Goal: Information Seeking & Learning: Learn about a topic

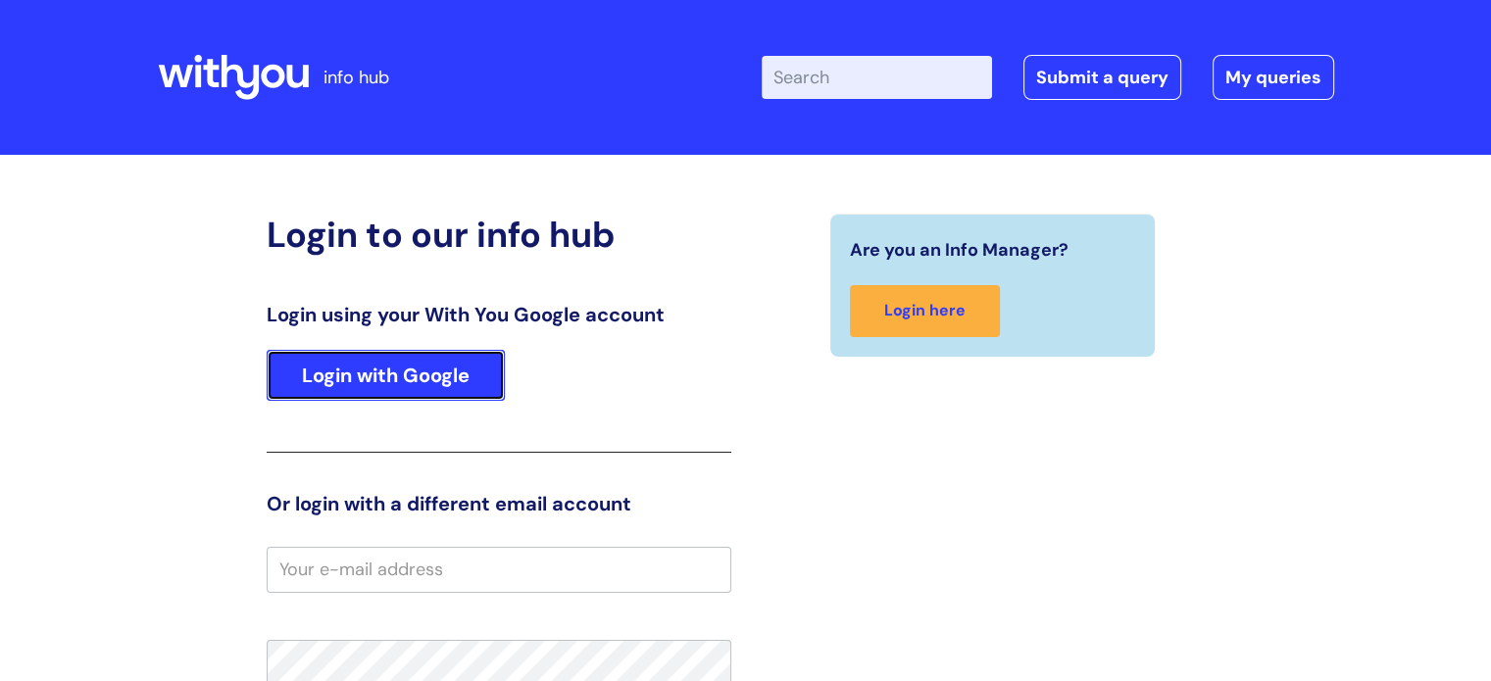
click at [416, 361] on link "Login with Google" at bounding box center [386, 375] width 238 height 51
click at [370, 379] on link "Login with Google" at bounding box center [386, 375] width 238 height 51
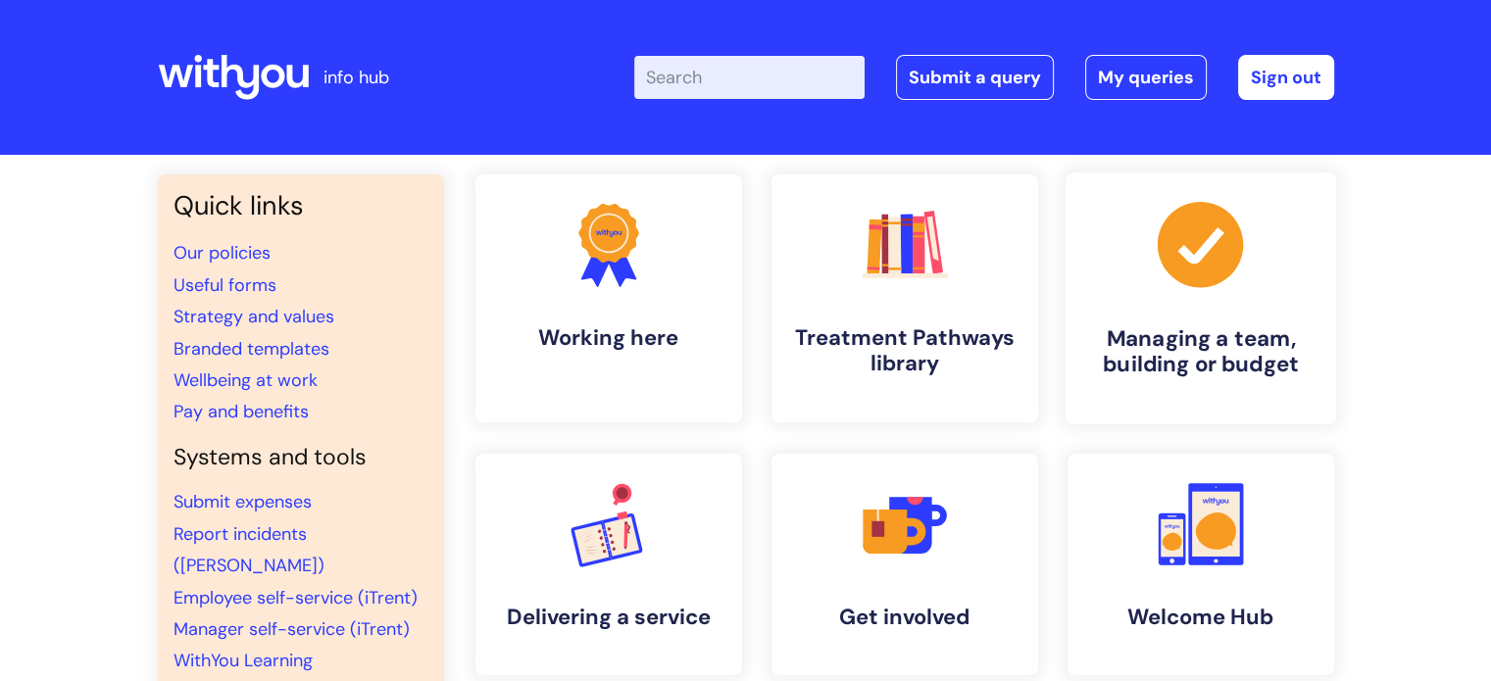
click at [1171, 317] on link ".cls-1{fill:#a53144;stroke-width:0px;} Managing a team, building or budget" at bounding box center [1200, 299] width 271 height 252
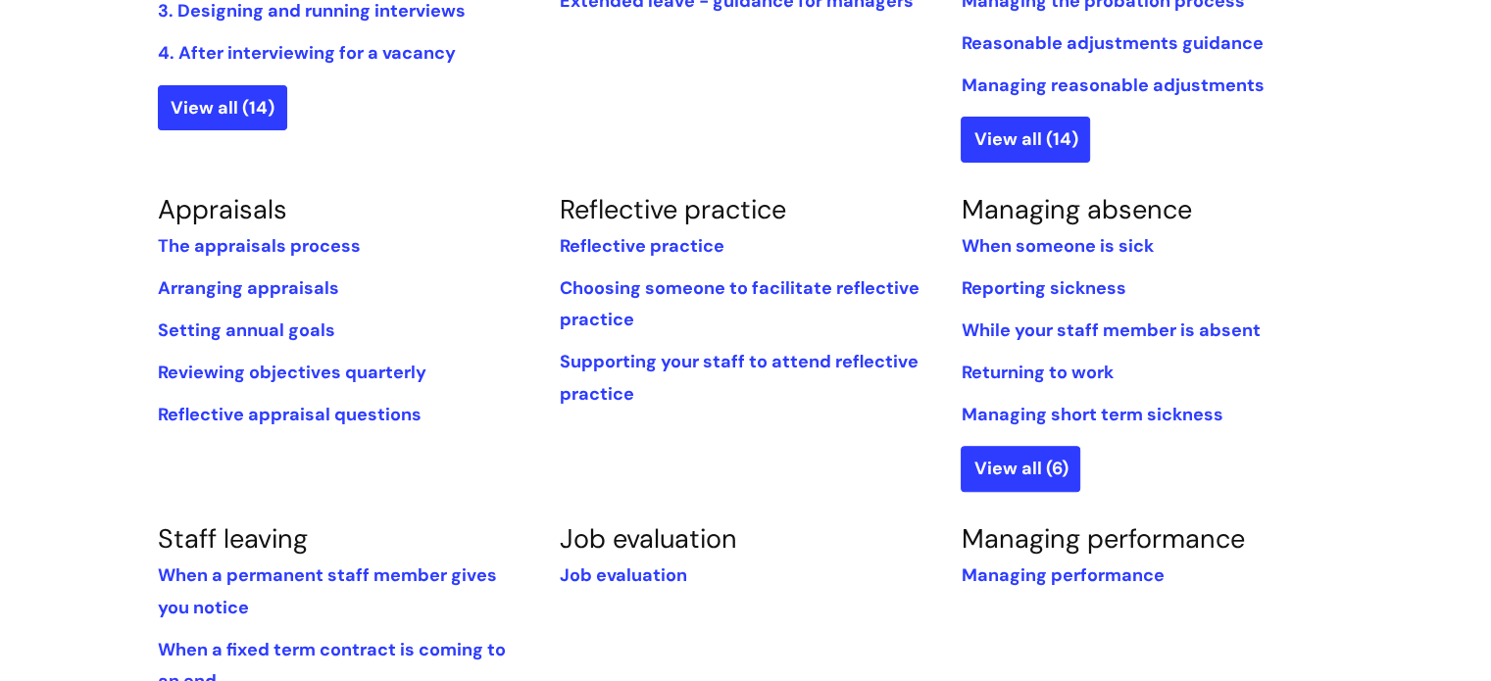
scroll to position [695, 0]
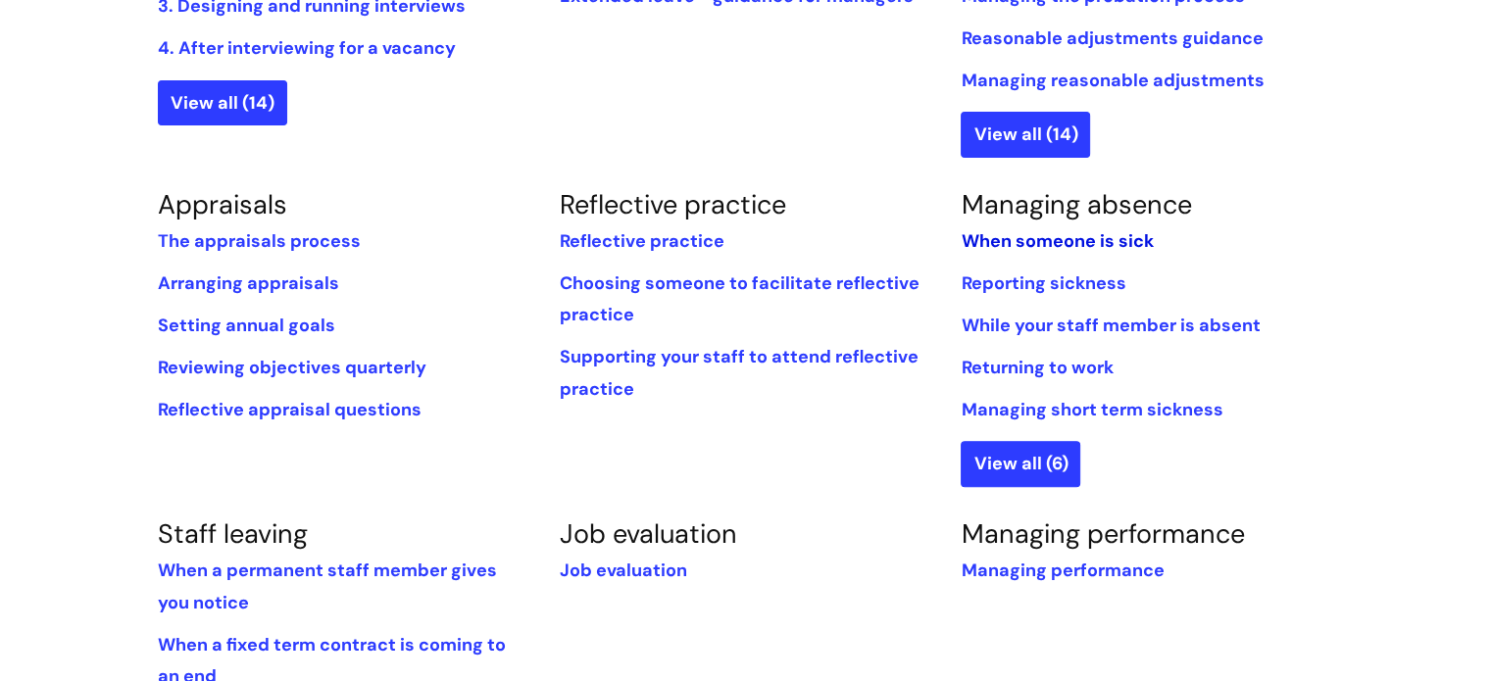
click at [1052, 242] on link "When someone is sick" at bounding box center [1057, 241] width 192 height 24
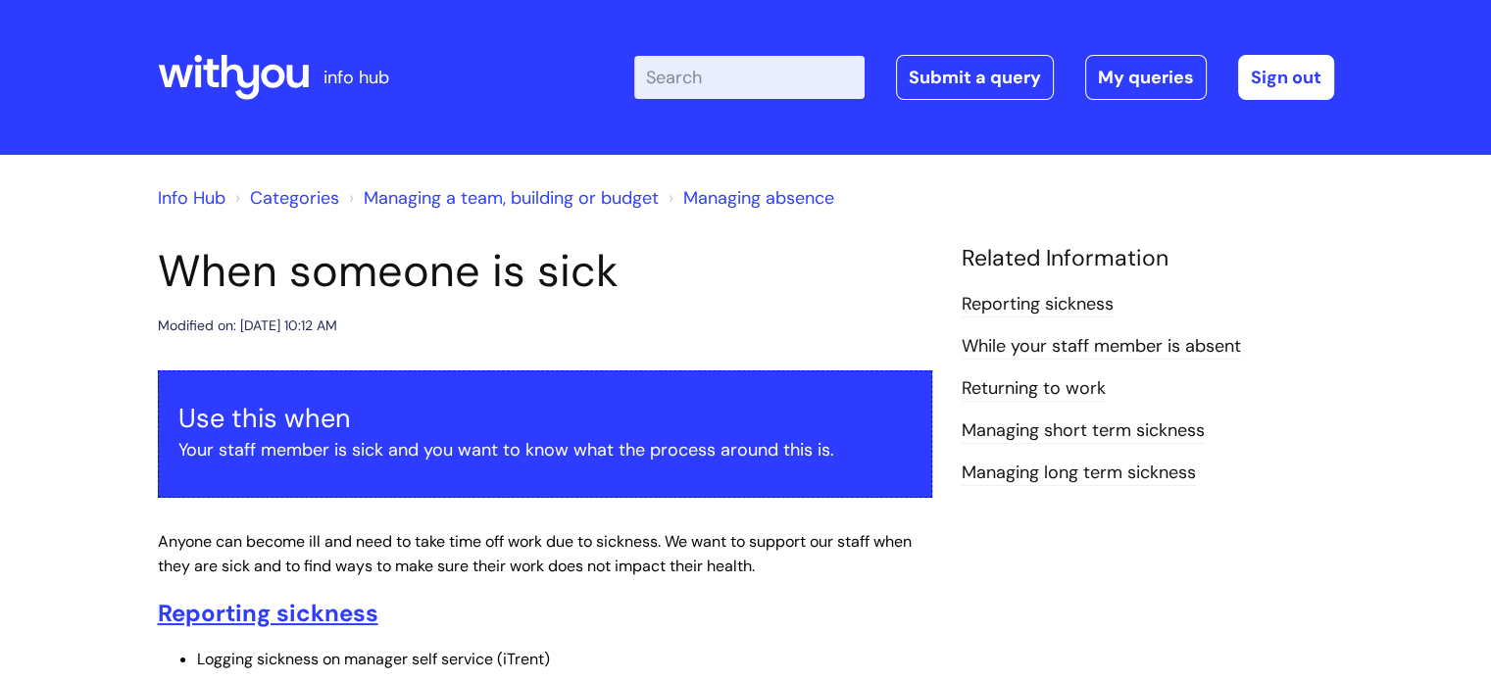
click at [1072, 388] on link "Returning to work" at bounding box center [1034, 388] width 144 height 25
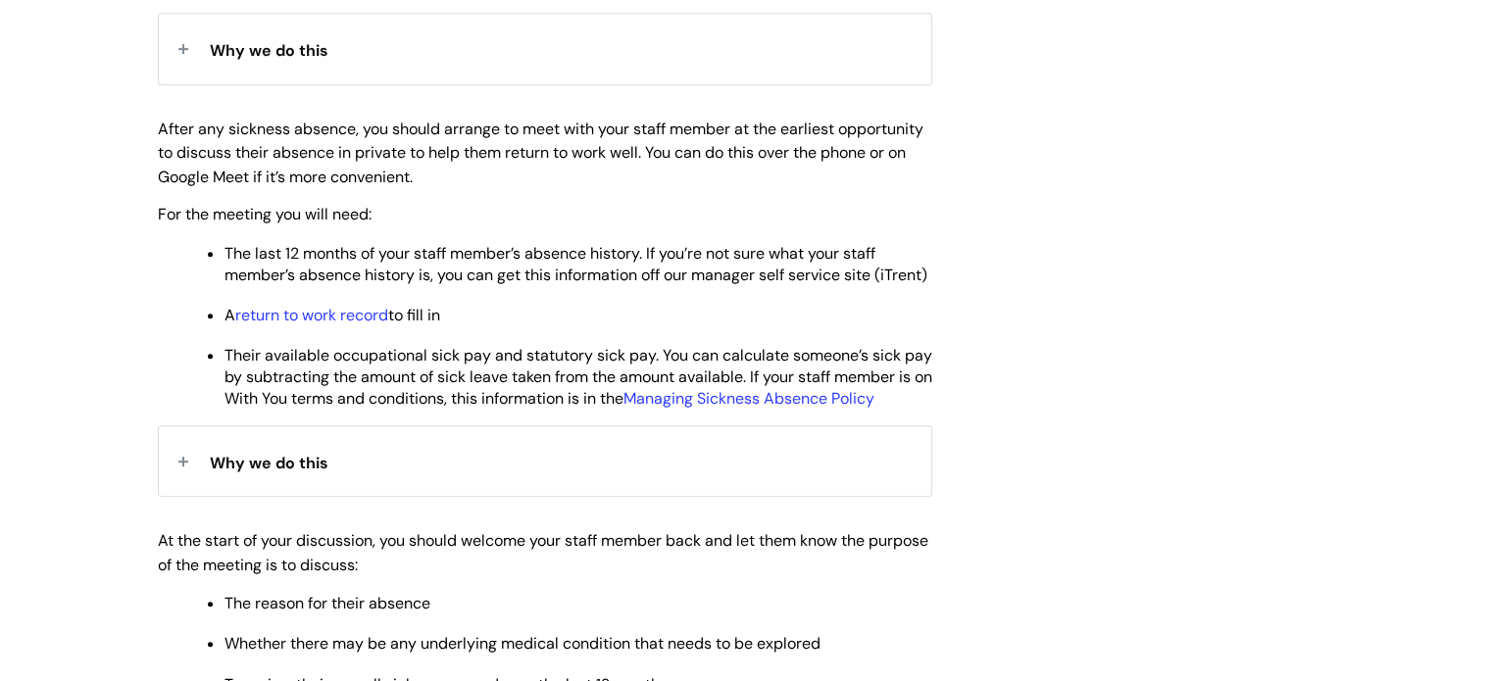
scroll to position [944, 0]
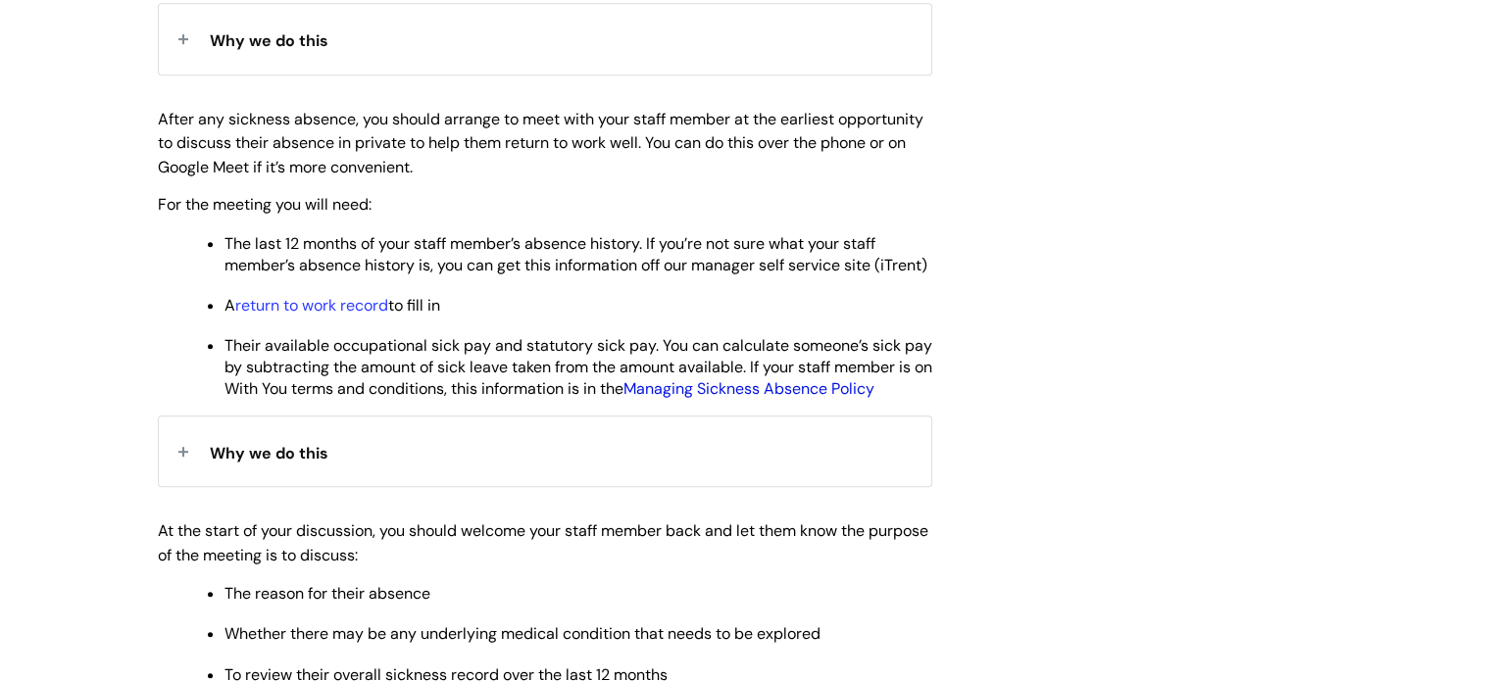
click at [767, 399] on link "Managing Sickness Absence Policy" at bounding box center [749, 388] width 251 height 21
click at [345, 316] on link "return to work record" at bounding box center [311, 305] width 153 height 21
